Goal: Use online tool/utility: Utilize a website feature to perform a specific function

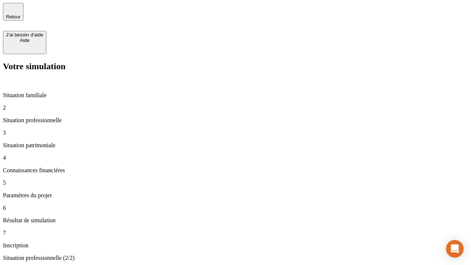
type input "30 000"
type input "40 000"
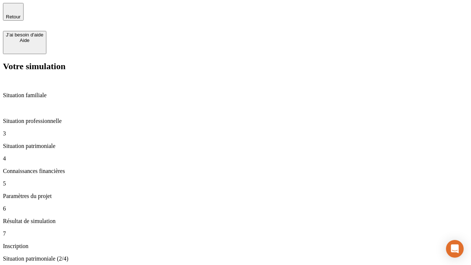
type input "1 100"
type input "20"
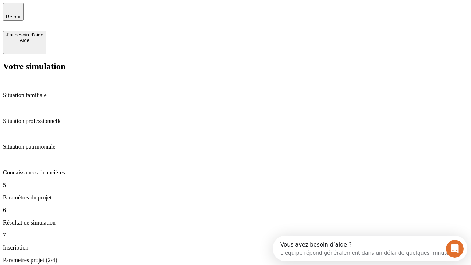
type input "40"
type input "62"
type input "50 000"
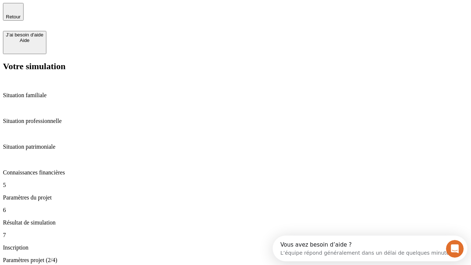
type input "640"
